Goal: Book appointment/travel/reservation

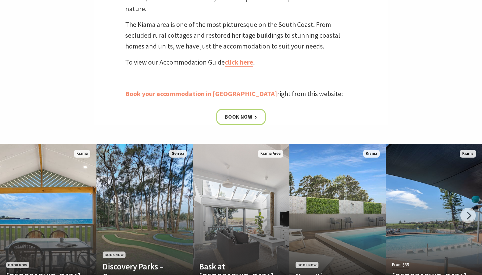
scroll to position [312, 0]
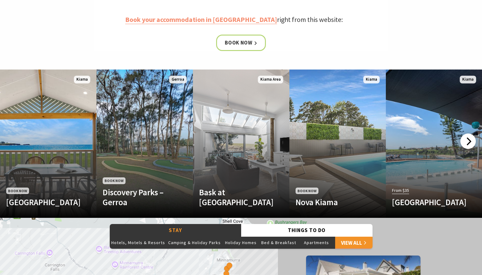
click at [468, 142] on div at bounding box center [467, 140] width 15 height 15
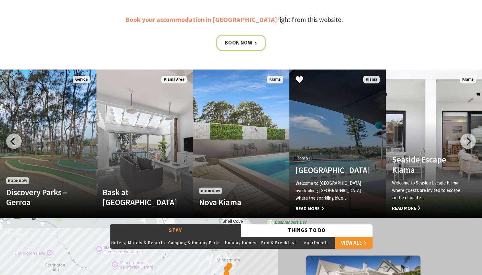
click at [347, 135] on link "From $35 [GEOGRAPHIC_DATA] Welcome to [GEOGRAPHIC_DATA] overlooking [GEOGRAPHIC…" at bounding box center [337, 144] width 96 height 148
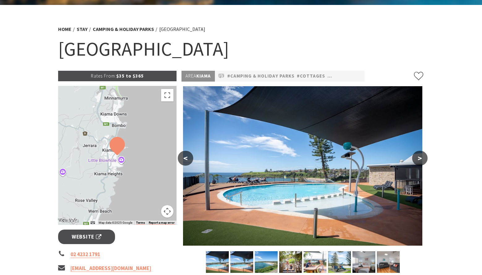
scroll to position [44, 0]
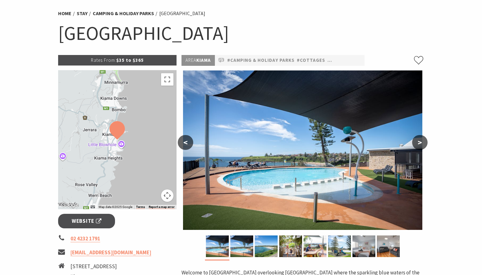
click at [420, 141] on button ">" at bounding box center [419, 142] width 15 height 15
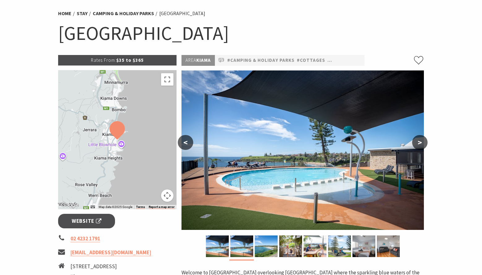
click at [420, 141] on button ">" at bounding box center [419, 142] width 15 height 15
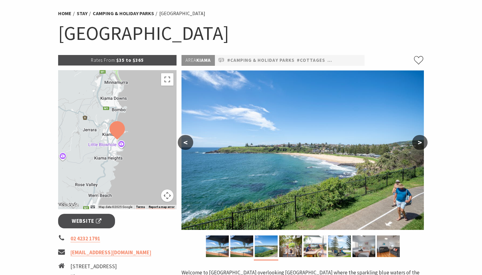
click at [420, 141] on button ">" at bounding box center [419, 142] width 15 height 15
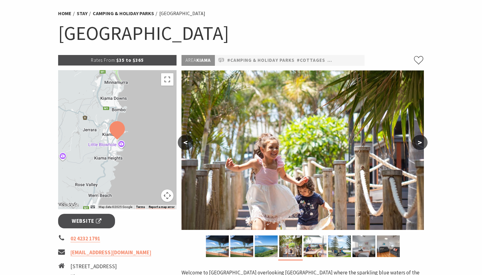
click at [420, 141] on button ">" at bounding box center [419, 142] width 15 height 15
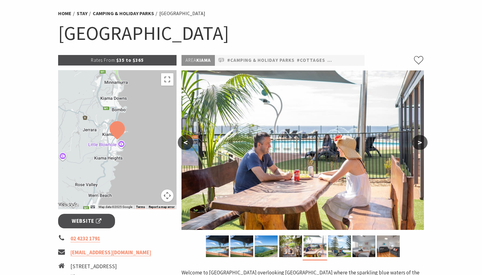
click at [420, 141] on button ">" at bounding box center [419, 142] width 15 height 15
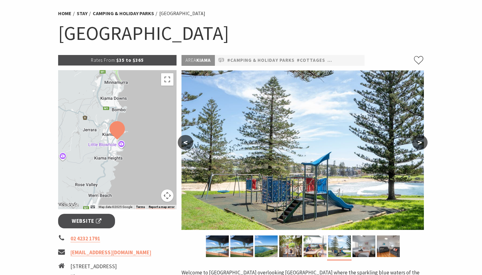
click at [420, 141] on button ">" at bounding box center [419, 142] width 15 height 15
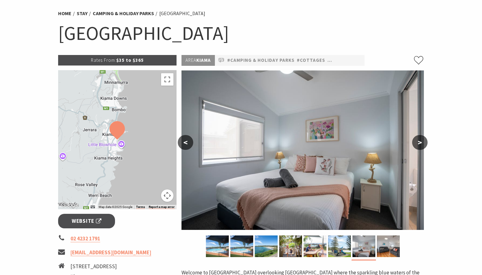
click at [420, 141] on button ">" at bounding box center [419, 142] width 15 height 15
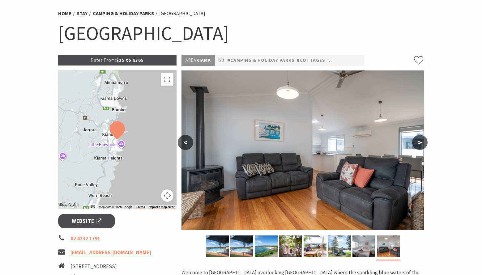
click at [420, 141] on button ">" at bounding box center [419, 142] width 15 height 15
click at [423, 145] on button ">" at bounding box center [419, 142] width 15 height 15
click at [420, 144] on button ">" at bounding box center [419, 142] width 15 height 15
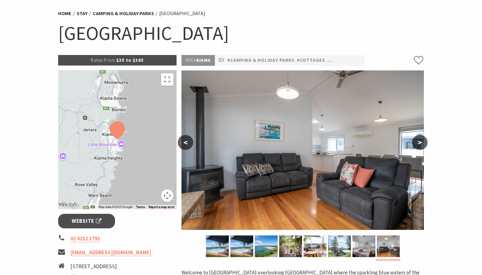
click at [420, 144] on button ">" at bounding box center [419, 142] width 15 height 15
click at [421, 141] on button ">" at bounding box center [419, 142] width 15 height 15
click at [183, 141] on button "<" at bounding box center [185, 142] width 15 height 15
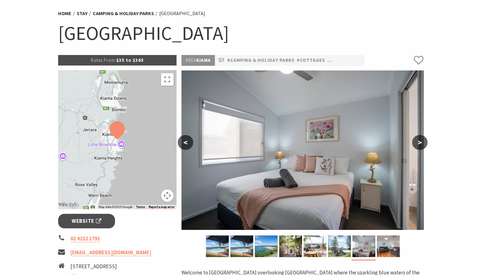
click at [417, 144] on button ">" at bounding box center [419, 142] width 15 height 15
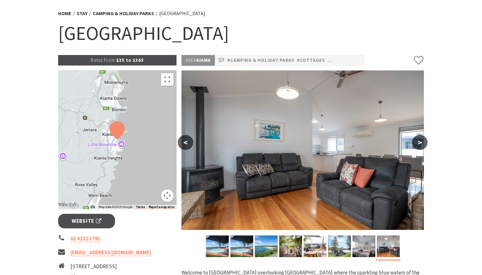
click at [417, 144] on button ">" at bounding box center [419, 142] width 15 height 15
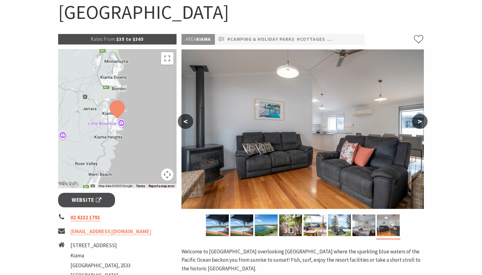
scroll to position [66, 0]
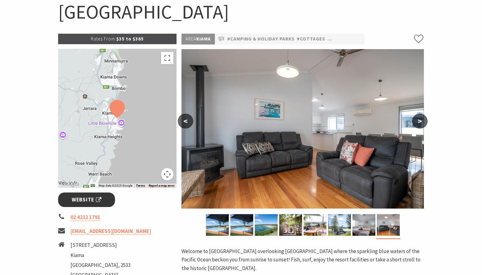
click at [85, 200] on span "Website" at bounding box center [87, 200] width 30 height 8
